Goal: Task Accomplishment & Management: Manage account settings

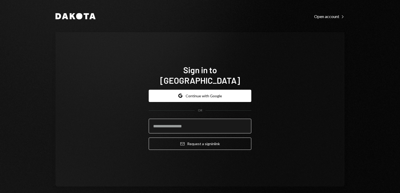
click at [178, 125] on input "email" at bounding box center [200, 126] width 103 height 15
type input "**********"
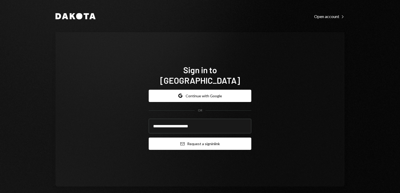
click at [172, 138] on button "Email Request a sign in link" at bounding box center [200, 144] width 103 height 12
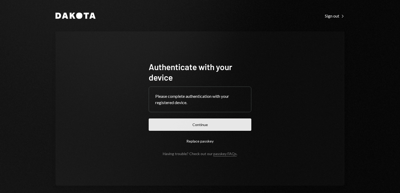
click at [205, 125] on button "Continue" at bounding box center [200, 124] width 103 height 12
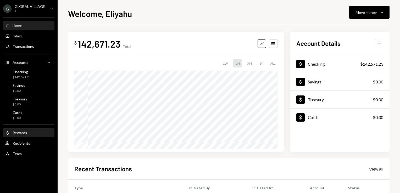
click at [20, 134] on div "Rewards" at bounding box center [20, 132] width 14 height 4
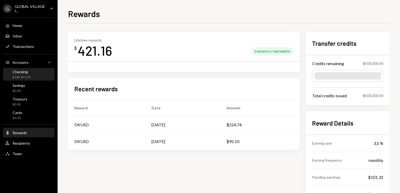
click at [22, 77] on div "$142,671.23" at bounding box center [22, 77] width 18 height 4
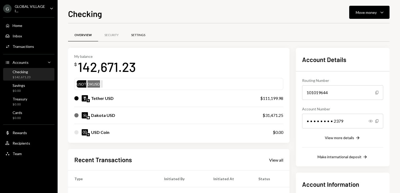
click at [138, 35] on div "Settings" at bounding box center [138, 35] width 14 height 4
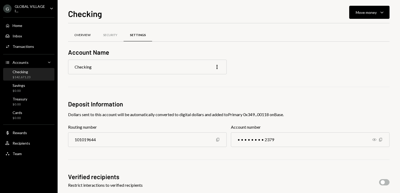
click at [88, 36] on div "Overview" at bounding box center [82, 35] width 16 height 4
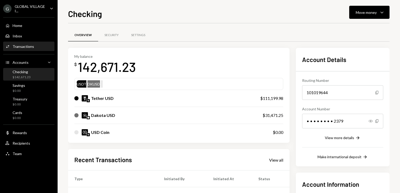
click at [27, 45] on div "Transactions" at bounding box center [23, 46] width 21 height 4
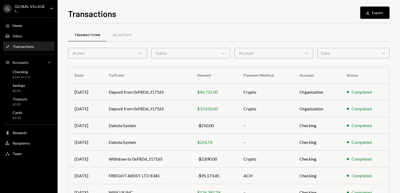
click at [384, 51] on icon "Chevron Down" at bounding box center [383, 52] width 5 height 5
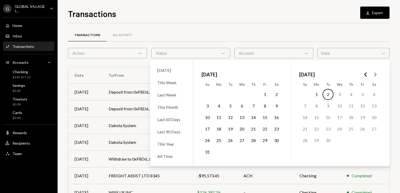
click at [264, 93] on button "1" at bounding box center [264, 94] width 11 height 11
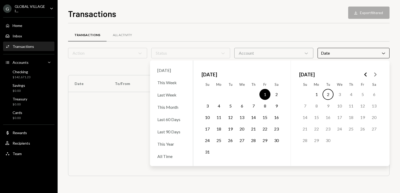
click at [206, 152] on button "31" at bounding box center [207, 151] width 11 height 11
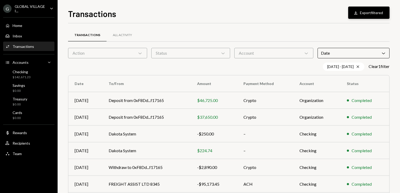
click at [370, 11] on button "Download Export filtered" at bounding box center [368, 13] width 41 height 12
click at [25, 144] on div "Recipients" at bounding box center [22, 143] width 18 height 4
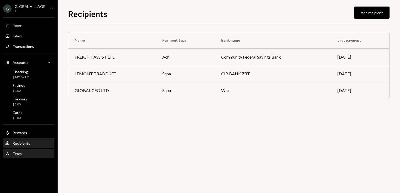
click at [16, 152] on div "Team" at bounding box center [17, 153] width 9 height 4
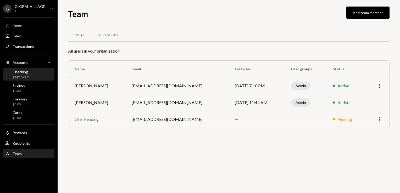
click at [22, 71] on div "Checking" at bounding box center [22, 72] width 18 height 4
